Goal: Information Seeking & Learning: Find specific fact

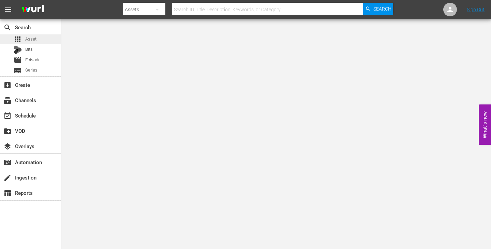
click at [30, 39] on span "Asset" at bounding box center [30, 39] width 11 height 7
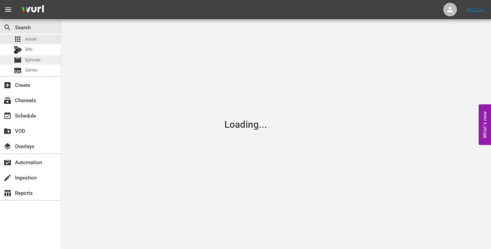
click at [35, 59] on span "Episode" at bounding box center [32, 60] width 15 height 7
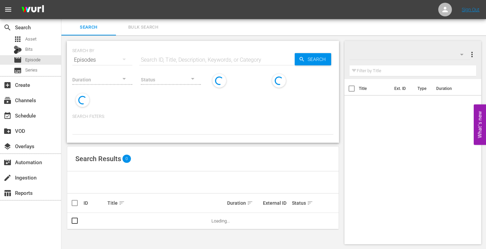
click at [211, 60] on input "text" at bounding box center [216, 60] width 155 height 16
paste input "292044"
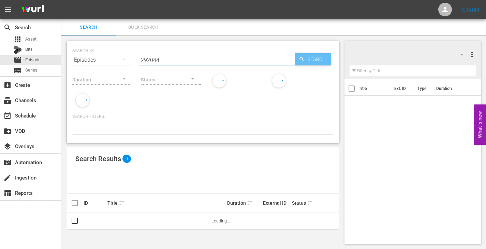
type input "292044"
click at [313, 60] on span "Search" at bounding box center [318, 59] width 26 height 12
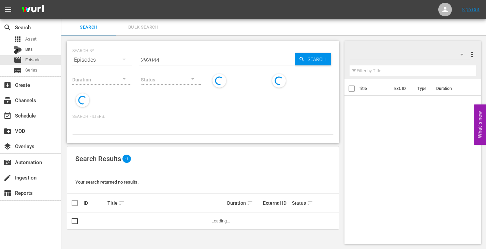
scroll to position [1, 0]
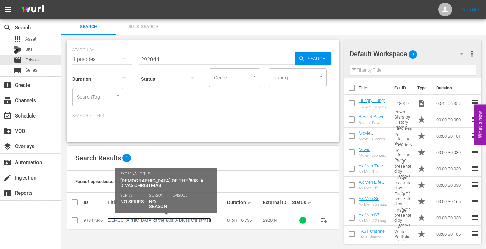
click at [152, 220] on link "[DEMOGRAPHIC_DATA] of the '80s: A Divas Christmas" at bounding box center [159, 220] width 104 height 5
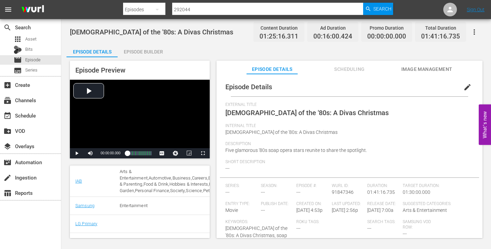
scroll to position [205, 0]
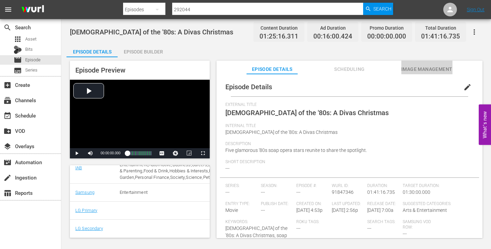
click at [408, 69] on span "Image Management" at bounding box center [426, 69] width 51 height 9
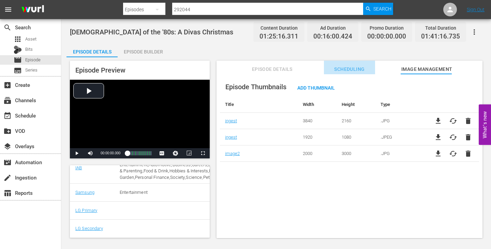
click at [353, 63] on button "Scheduling" at bounding box center [349, 68] width 51 height 14
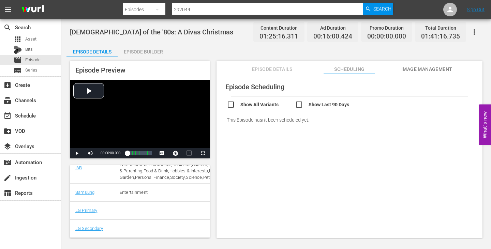
click at [120, 40] on div "[DEMOGRAPHIC_DATA] of the '80s: A Divas Christmas Content Duration 01:25:16.311…" at bounding box center [275, 129] width 429 height 220
click at [67, 178] on div "Episode Preview Video Player is loading. Play Video Play Mute Current Time 00:0…" at bounding box center [275, 150] width 419 height 186
click at [424, 71] on span "Image Management" at bounding box center [426, 69] width 51 height 9
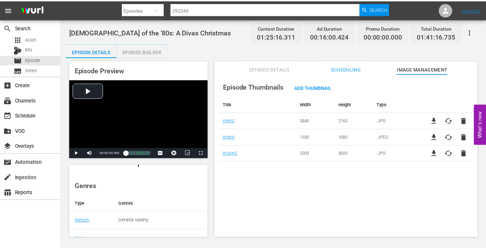
scroll to position [0, 0]
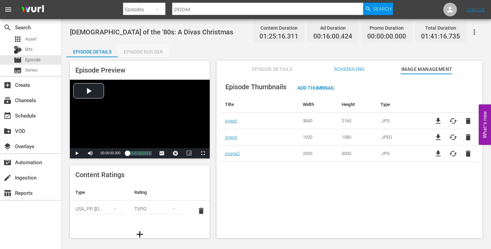
click at [146, 52] on div "Episode Builder" at bounding box center [143, 52] width 51 height 16
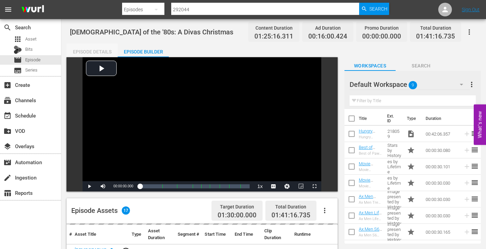
click at [94, 50] on div "Episode Details" at bounding box center [91, 52] width 51 height 16
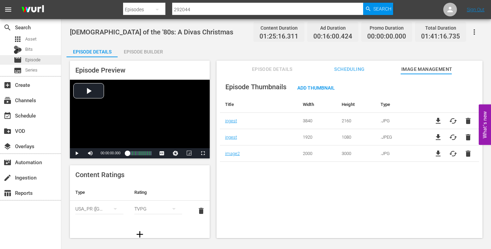
click at [42, 58] on div "movie Episode" at bounding box center [30, 60] width 61 height 10
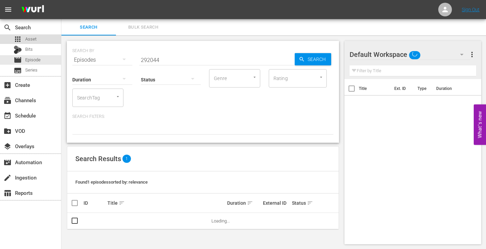
click at [37, 37] on div "apps Asset" at bounding box center [30, 39] width 61 height 10
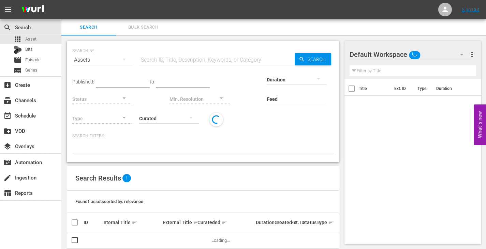
click at [221, 55] on input "text" at bounding box center [216, 60] width 155 height 16
paste input "292044"
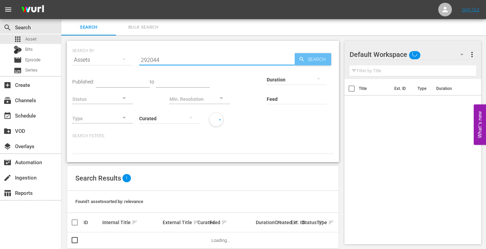
type input "292044"
click at [305, 57] on span "Search" at bounding box center [318, 59] width 26 height 12
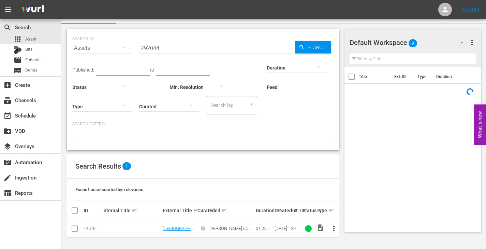
scroll to position [12, 0]
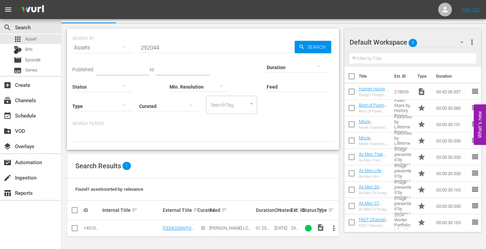
click at [333, 228] on span "more_vert" at bounding box center [334, 228] width 8 height 8
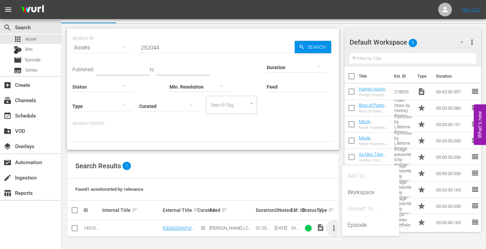
click at [333, 228] on span "more_vert" at bounding box center [334, 228] width 8 height 8
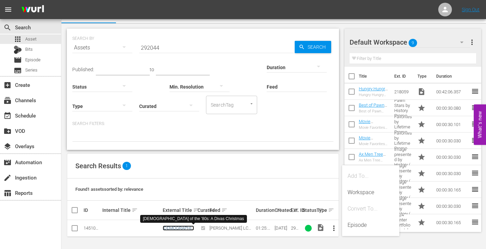
click at [185, 229] on link "[DEMOGRAPHIC_DATA] of the '80s: A Divas Christmas" at bounding box center [178, 236] width 31 height 20
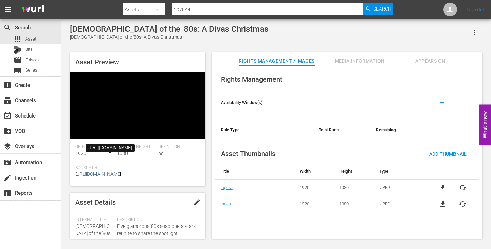
click at [121, 171] on link "[URL][DOMAIN_NAME]" at bounding box center [98, 173] width 46 height 5
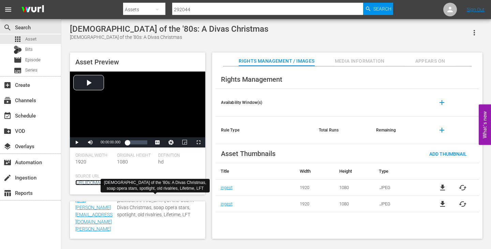
scroll to position [249, 0]
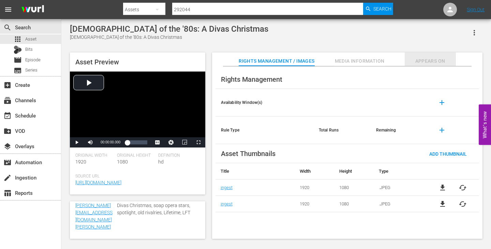
drag, startPoint x: 422, startPoint y: 61, endPoint x: 405, endPoint y: 61, distance: 16.7
click at [422, 61] on span "Appears On" at bounding box center [430, 61] width 51 height 9
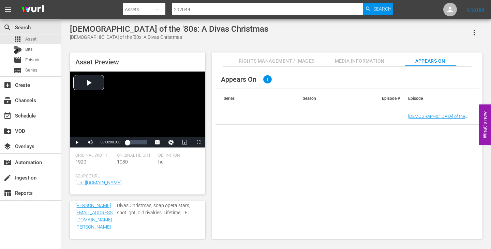
click at [369, 62] on span "Media Information" at bounding box center [359, 61] width 51 height 9
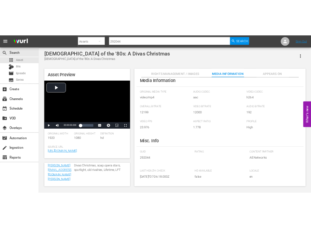
scroll to position [0, 0]
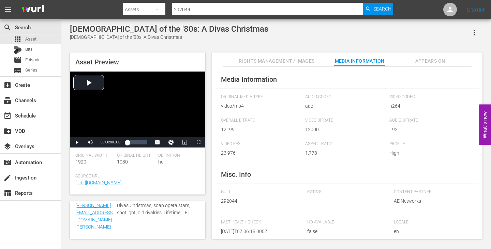
click at [439, 53] on button "Appears On" at bounding box center [430, 59] width 51 height 14
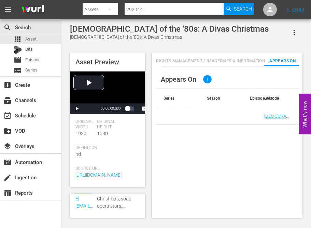
scroll to position [0, 13]
